Goal: Information Seeking & Learning: Find specific fact

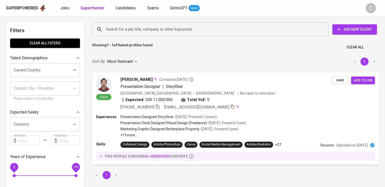
click at [157, 34] on input "Search for a job title, company or other keywords" at bounding box center [212, 30] width 214 height 10
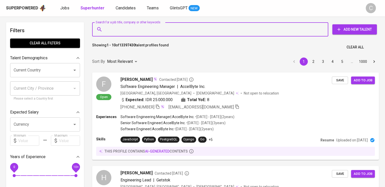
click at [157, 34] on input "Search for a job title, company or other keywords" at bounding box center [212, 30] width 214 height 10
click at [160, 31] on input "Search for a job title, company or other keywords" at bounding box center [212, 30] width 214 height 10
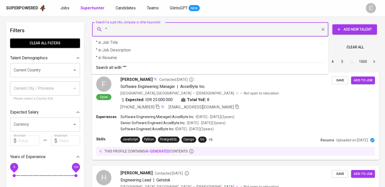
paste input "Alam Dianraya"
type input ""Alam Dianraya""
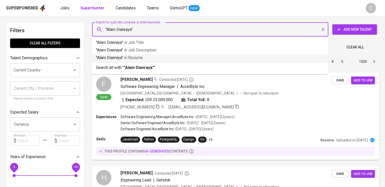
click at [160, 60] on p ""Alam Dianraya" in [GEOGRAPHIC_DATA]" at bounding box center [210, 58] width 228 height 6
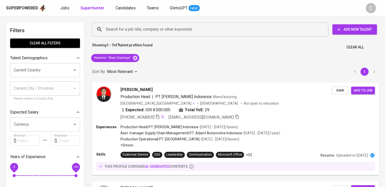
click at [137, 58] on icon at bounding box center [135, 57] width 5 height 5
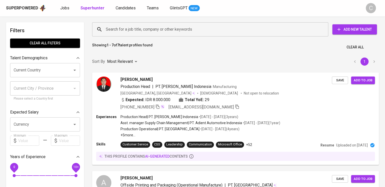
click at [150, 34] on div "Search for a job title, company or other keywords" at bounding box center [210, 29] width 236 height 14
click at [142, 29] on input "Search for a job title, company or other keywords" at bounding box center [212, 30] width 214 height 10
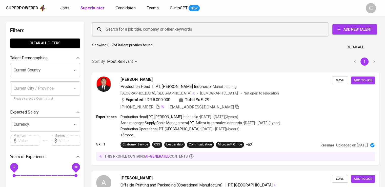
click at [142, 29] on input "Search for a job title, company or other keywords" at bounding box center [212, 30] width 214 height 10
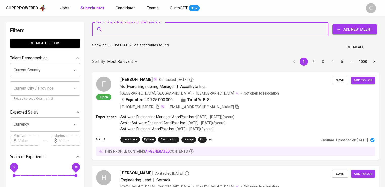
click at [142, 29] on input "Search for a job title, company or other keywords" at bounding box center [212, 30] width 214 height 10
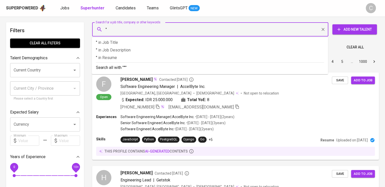
paste input "[PERSON_NAME]"
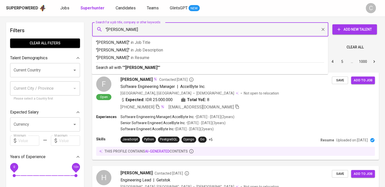
type input ""[PERSON_NAME]""
click at [149, 55] on span "in [GEOGRAPHIC_DATA]" at bounding box center [140, 57] width 19 height 5
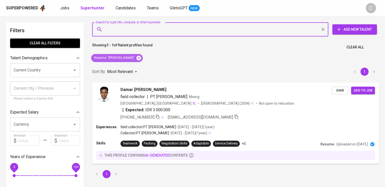
click at [142, 55] on icon at bounding box center [139, 58] width 6 height 6
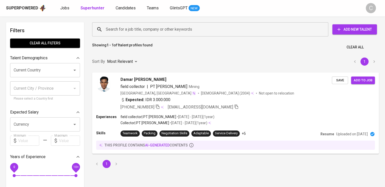
click at [135, 27] on input "Search for a job title, company or other keywords" at bounding box center [212, 30] width 214 height 10
click at [136, 27] on input "Search for a job title, company or other keywords" at bounding box center [212, 30] width 214 height 10
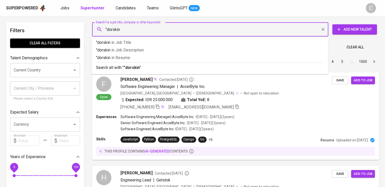
type input ""dorskin""
click at [141, 57] on p ""dorskin" in Resume" at bounding box center [210, 58] width 228 height 6
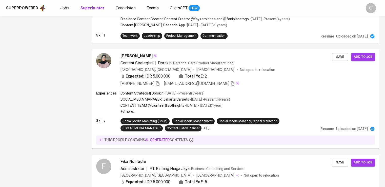
scroll to position [778, 0]
click at [159, 81] on icon "button" at bounding box center [158, 83] width 4 height 4
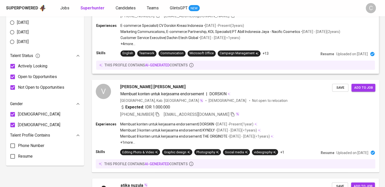
scroll to position [207, 0]
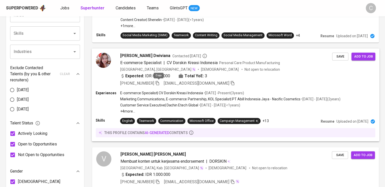
click at [158, 84] on icon "button" at bounding box center [158, 83] width 4 height 4
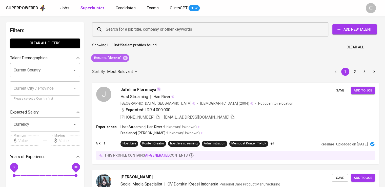
click at [124, 57] on icon at bounding box center [126, 58] width 6 height 6
click at [141, 64] on div "Sort By Most Relevant MOST_RELEVANT 1 2 3" at bounding box center [235, 71] width 293 height 15
click at [126, 67] on div "Most Relevant" at bounding box center [123, 71] width 32 height 9
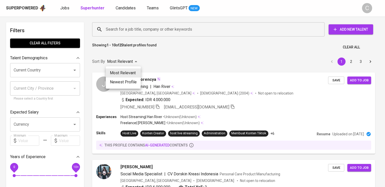
click at [141, 31] on div at bounding box center [192, 93] width 385 height 187
click at [141, 31] on div "Most Relevant Newest Profile" at bounding box center [192, 93] width 385 height 187
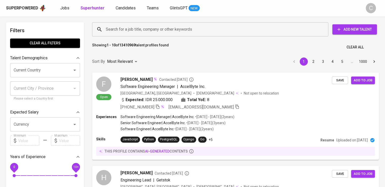
click at [160, 28] on input "Search for a job title, company or other keywords" at bounding box center [212, 30] width 214 height 10
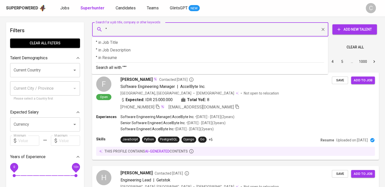
paste input "Caldion Digital Indonesia"
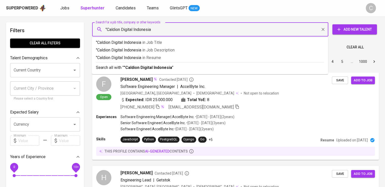
type input ""Caldion Digital Indonesia""
click at [171, 56] on p ""Caldion Digital Indonesia" in Resume" at bounding box center [210, 58] width 228 height 6
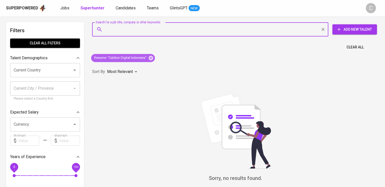
click at [150, 57] on icon at bounding box center [151, 58] width 6 height 6
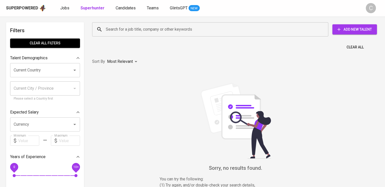
click at [146, 31] on input "Search for a job title, company or other keywords" at bounding box center [212, 30] width 214 height 10
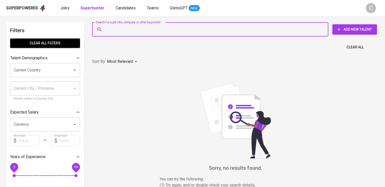
click at [146, 31] on input "Search for a job title, company or other keywords" at bounding box center [212, 30] width 214 height 10
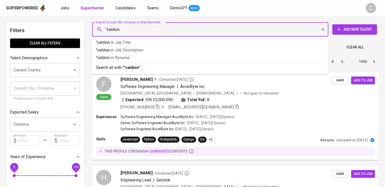
type input ""caldion""
click at [147, 55] on p ""caldion" in Resume" at bounding box center [210, 58] width 228 height 6
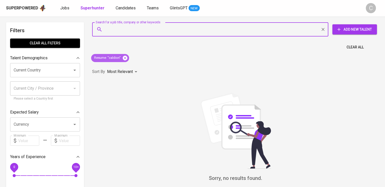
click at [125, 57] on icon at bounding box center [125, 57] width 5 height 5
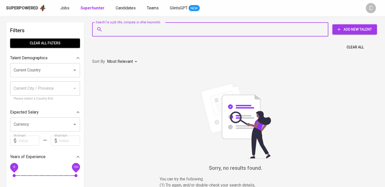
click at [146, 31] on input "Search for a job title, company or other keywords" at bounding box center [212, 30] width 214 height 10
paste input "Waringin Megah"
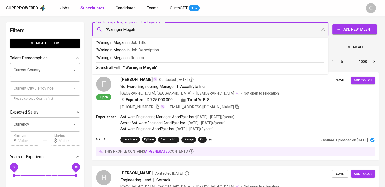
type input ""Waringin Megah""
click at [154, 59] on p ""Waringin Megah" in Resume" at bounding box center [210, 58] width 228 height 6
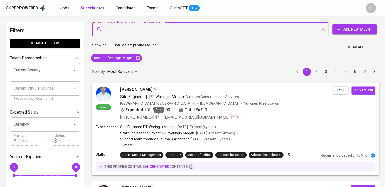
click at [159, 115] on icon "button" at bounding box center [157, 116] width 5 height 5
